Goal: Entertainment & Leisure: Consume media (video, audio)

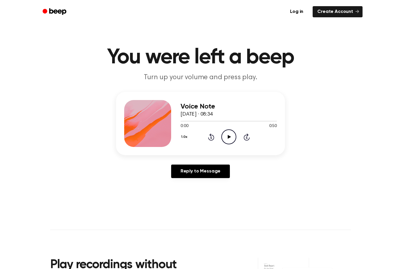
click at [228, 137] on icon at bounding box center [229, 137] width 3 height 4
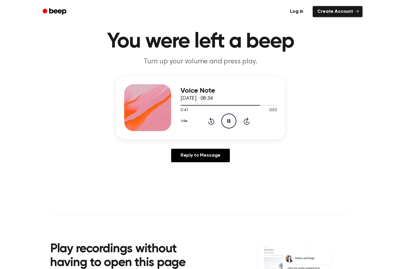
scroll to position [16, 0]
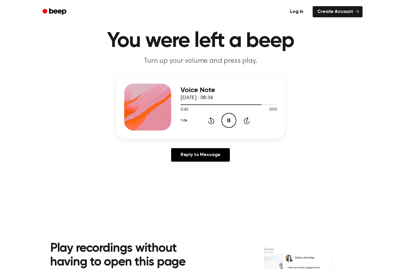
click at [231, 123] on icon "Pause Audio" at bounding box center [228, 120] width 15 height 15
click at [213, 118] on icon "Rewind 5 seconds" at bounding box center [211, 121] width 6 height 8
click at [212, 124] on icon at bounding box center [211, 120] width 6 height 7
click at [223, 127] on icon "Play Audio" at bounding box center [228, 120] width 15 height 15
click at [213, 123] on icon at bounding box center [211, 120] width 6 height 7
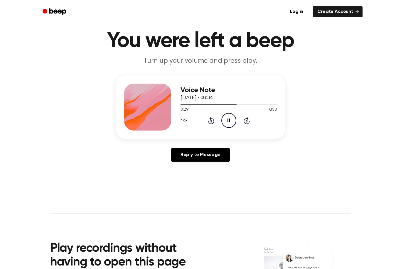
click at [209, 124] on icon "Rewind 5 seconds" at bounding box center [211, 121] width 6 height 8
click at [228, 123] on icon "Pause Audio" at bounding box center [228, 120] width 15 height 15
click at [229, 121] on icon at bounding box center [229, 121] width 3 height 4
click at [226, 127] on icon "Pause Audio" at bounding box center [228, 120] width 15 height 15
click at [230, 112] on div "0:34 0:50" at bounding box center [229, 110] width 96 height 6
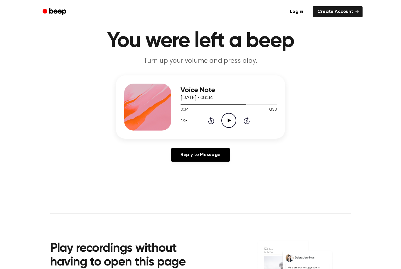
click at [233, 120] on icon "Play Audio" at bounding box center [228, 120] width 15 height 15
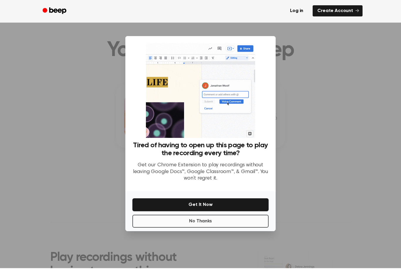
click at [174, 229] on button "No Thanks" at bounding box center [200, 222] width 136 height 13
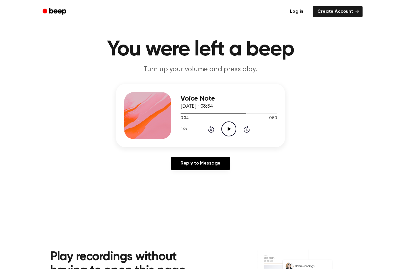
click at [231, 129] on icon "Play Audio" at bounding box center [228, 129] width 15 height 15
click at [209, 132] on icon at bounding box center [211, 129] width 6 height 7
click at [209, 131] on icon at bounding box center [211, 129] width 6 height 7
click at [233, 132] on icon "Pause Audio" at bounding box center [228, 129] width 15 height 15
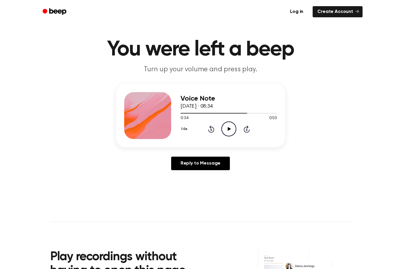
click at [212, 132] on icon at bounding box center [211, 129] width 6 height 7
click at [230, 129] on icon at bounding box center [229, 129] width 3 height 4
click at [233, 127] on icon "Pause Audio" at bounding box center [228, 129] width 15 height 15
click at [228, 126] on icon "Play Audio" at bounding box center [228, 129] width 15 height 15
click at [233, 133] on icon "Pause Audio" at bounding box center [228, 129] width 15 height 15
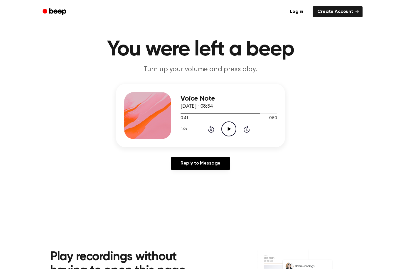
click at [0, 0] on html "Log in Create Account You were left a beep Turn up your volume and press play. …" at bounding box center [200, 228] width 401 height 473
click at [229, 129] on icon at bounding box center [229, 129] width 3 height 4
click at [211, 122] on div "1.0x Rewind 5 seconds Pause Audio Skip 5 seconds" at bounding box center [229, 129] width 96 height 15
click at [211, 129] on icon "Rewind 5 seconds" at bounding box center [211, 129] width 6 height 8
click at [210, 127] on icon at bounding box center [211, 129] width 6 height 7
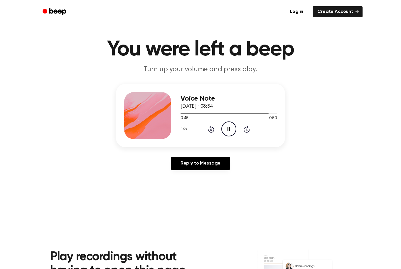
click at [228, 138] on div "Voice Note [DATE] · 08:34 0:45 0:50 Your browser does not support the [object O…" at bounding box center [229, 115] width 96 height 47
click at [234, 130] on icon "Pause Audio" at bounding box center [228, 129] width 15 height 15
click at [212, 132] on icon "Rewind 5 seconds" at bounding box center [211, 129] width 6 height 8
click at [231, 122] on circle at bounding box center [229, 129] width 14 height 14
click at [231, 125] on icon "Pause Audio" at bounding box center [228, 129] width 15 height 15
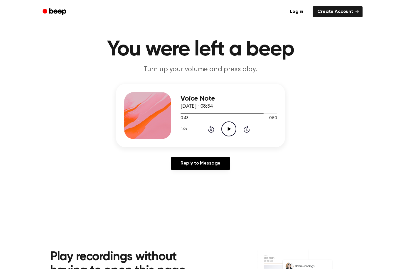
click at [212, 129] on icon "Rewind 5 seconds" at bounding box center [211, 129] width 6 height 8
click at [227, 126] on icon "Play Audio" at bounding box center [228, 129] width 15 height 15
click at [229, 132] on icon "Pause Audio" at bounding box center [228, 129] width 15 height 15
click at [228, 132] on icon "Play Audio" at bounding box center [228, 129] width 15 height 15
click at [232, 133] on icon "Pause Audio" at bounding box center [228, 129] width 15 height 15
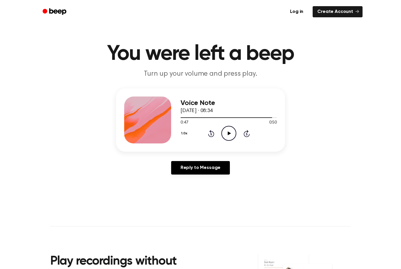
scroll to position [4, 0]
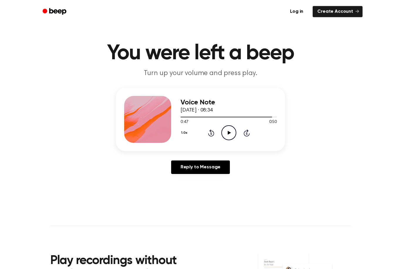
click at [232, 129] on icon "Play Audio" at bounding box center [228, 133] width 15 height 15
click at [232, 130] on icon "Pause Audio" at bounding box center [228, 132] width 15 height 15
click at [229, 134] on icon "Play Audio" at bounding box center [228, 132] width 15 height 15
click at [229, 136] on icon "Pause Audio" at bounding box center [228, 132] width 15 height 15
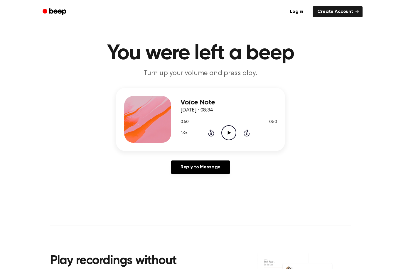
scroll to position [10, -2]
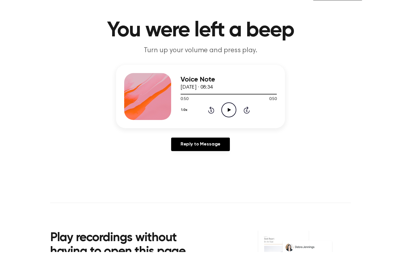
click at [230, 120] on icon "Play Audio" at bounding box center [228, 127] width 15 height 15
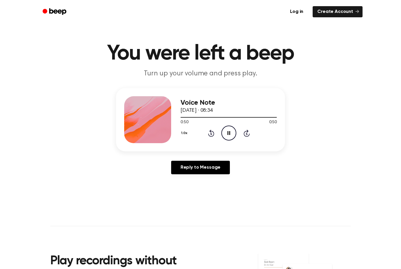
scroll to position [0, 0]
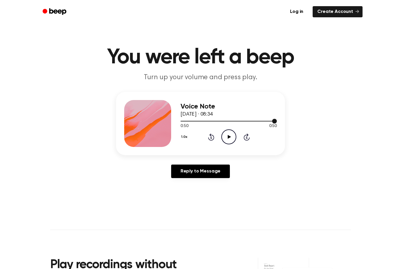
click at [233, 123] on div at bounding box center [229, 121] width 96 height 5
click at [232, 134] on icon "Play Audio" at bounding box center [228, 136] width 15 height 15
click at [234, 137] on icon "Pause Audio" at bounding box center [228, 136] width 15 height 15
click at [228, 137] on icon at bounding box center [229, 137] width 3 height 4
click at [244, 141] on div "1.0x Rewind 5 seconds Pause Audio Skip 5 seconds" at bounding box center [229, 136] width 96 height 15
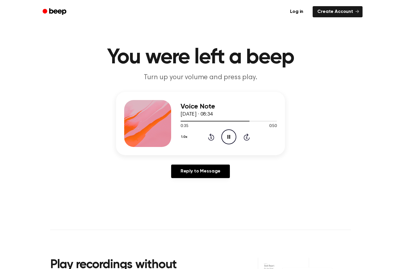
click at [249, 133] on icon "Skip 5 seconds" at bounding box center [246, 137] width 6 height 8
click at [229, 133] on icon "Pause Audio" at bounding box center [228, 136] width 15 height 15
click at [228, 137] on icon at bounding box center [229, 137] width 3 height 4
click at [245, 140] on icon at bounding box center [247, 137] width 6 height 7
click at [244, 137] on icon at bounding box center [247, 137] width 6 height 7
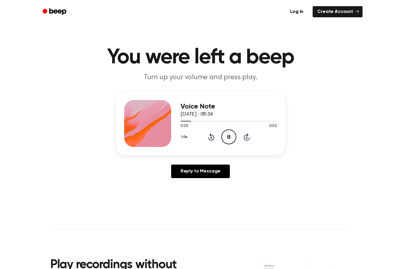
click at [244, 137] on icon at bounding box center [247, 137] width 6 height 7
click at [249, 145] on div "Voice Note 5 September 2025 · 08:34 0:10 0:50 Your browser does not support the…" at bounding box center [229, 123] width 96 height 47
click at [245, 136] on icon at bounding box center [247, 137] width 6 height 7
click at [244, 137] on icon at bounding box center [247, 137] width 6 height 7
click at [246, 137] on icon "Skip 5 seconds" at bounding box center [246, 137] width 6 height 8
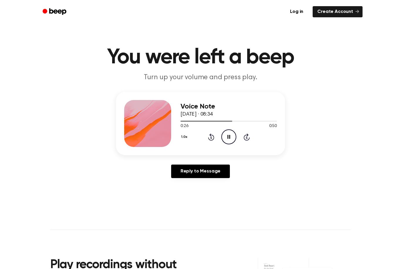
click at [244, 137] on icon at bounding box center [247, 137] width 6 height 7
click at [204, 140] on div "1.0x Rewind 5 seconds Pause Audio Skip 5 seconds" at bounding box center [229, 136] width 96 height 15
click at [209, 136] on icon "Rewind 5 seconds" at bounding box center [211, 137] width 6 height 8
click at [208, 136] on icon "Rewind 5 seconds" at bounding box center [211, 137] width 6 height 8
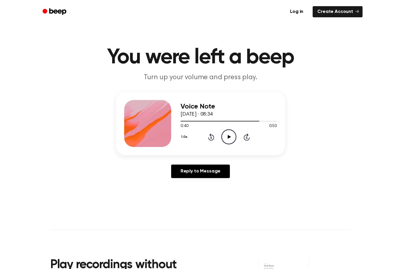
click at [213, 133] on icon "Rewind 5 seconds" at bounding box center [211, 137] width 6 height 8
click at [232, 137] on icon "Play Audio" at bounding box center [228, 136] width 15 height 15
